Goal: Information Seeking & Learning: Learn about a topic

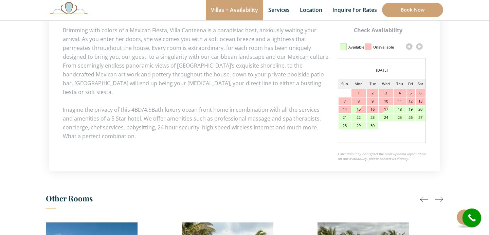
scroll to position [345, 0]
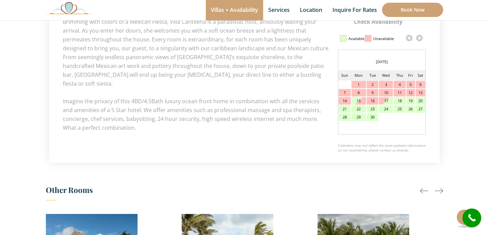
click at [421, 38] on link at bounding box center [419, 38] width 10 height 10
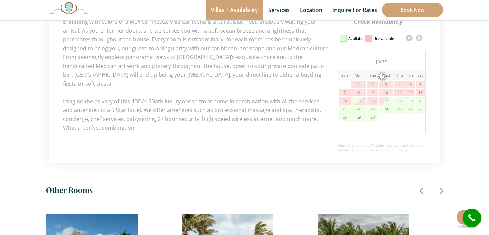
click at [421, 38] on link at bounding box center [419, 38] width 10 height 10
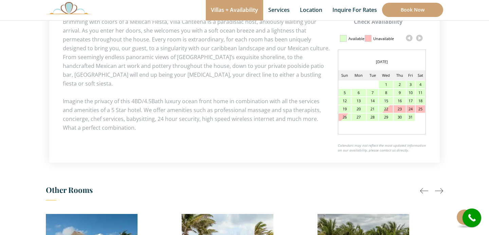
click at [420, 38] on link at bounding box center [419, 38] width 10 height 10
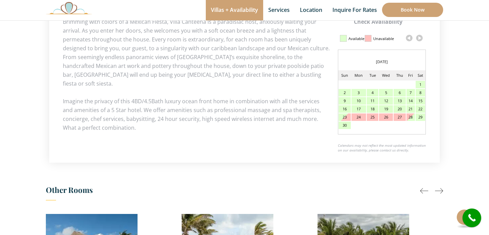
click at [420, 38] on link at bounding box center [419, 38] width 10 height 10
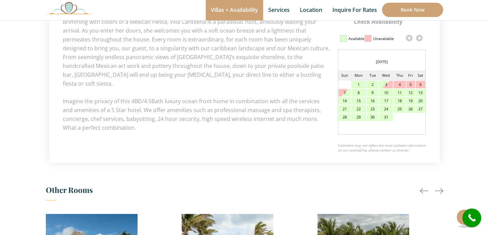
click at [420, 38] on link at bounding box center [419, 38] width 10 height 10
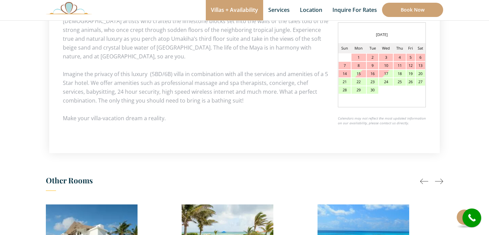
scroll to position [352, 0]
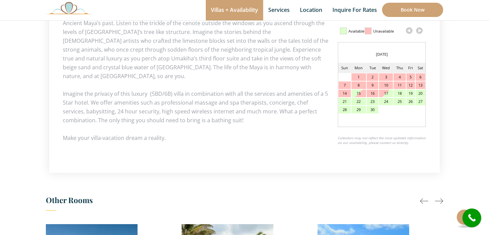
click at [420, 31] on link at bounding box center [419, 30] width 10 height 10
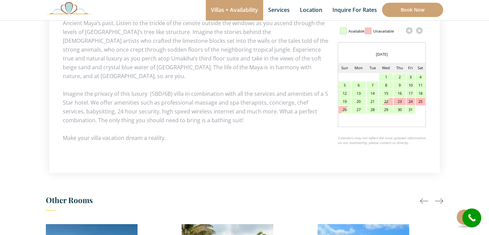
click at [420, 31] on link at bounding box center [419, 30] width 10 height 10
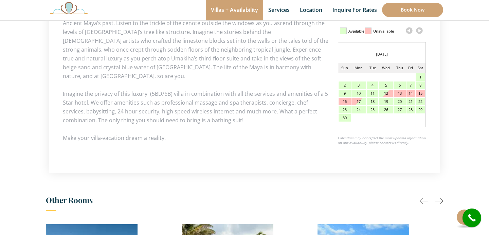
click at [420, 31] on link at bounding box center [419, 30] width 10 height 10
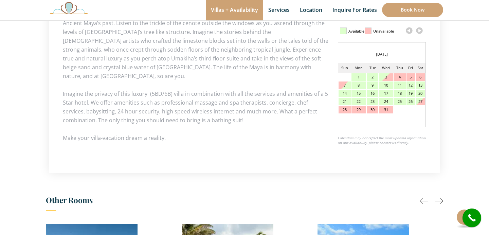
click at [420, 31] on link at bounding box center [419, 30] width 10 height 10
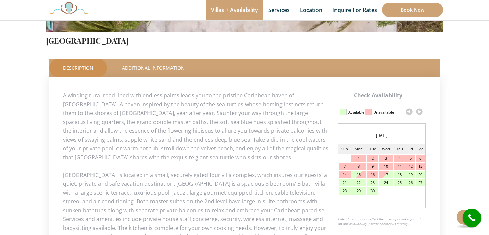
scroll to position [271, 0]
click at [417, 113] on link at bounding box center [419, 111] width 10 height 10
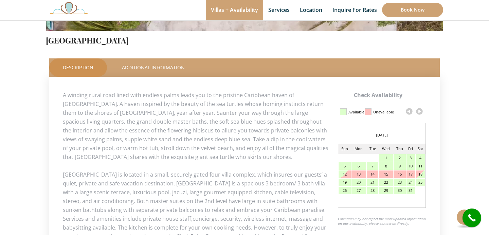
click at [417, 113] on link at bounding box center [419, 111] width 10 height 10
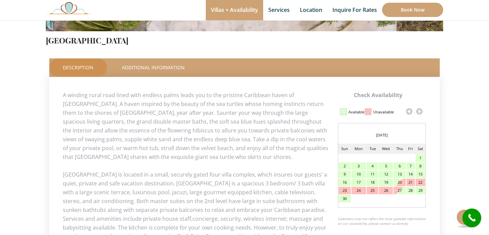
click at [419, 113] on link at bounding box center [419, 111] width 10 height 10
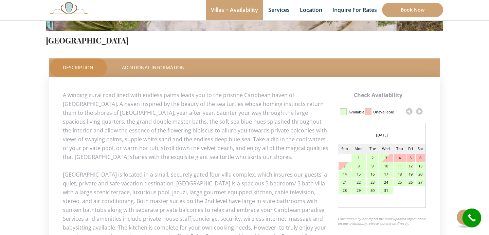
click at [419, 113] on link at bounding box center [419, 111] width 10 height 10
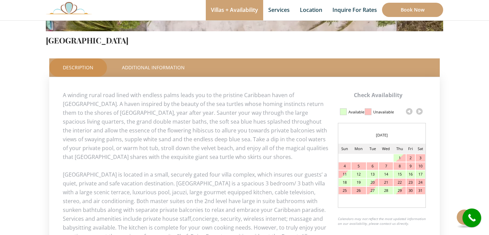
click at [409, 112] on link at bounding box center [409, 111] width 10 height 10
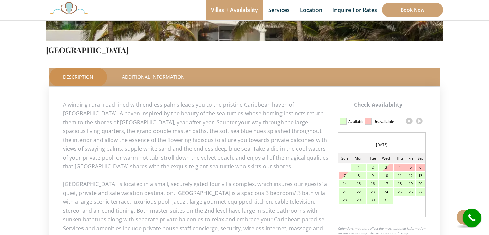
scroll to position [263, 0]
